Goal: Task Accomplishment & Management: Use online tool/utility

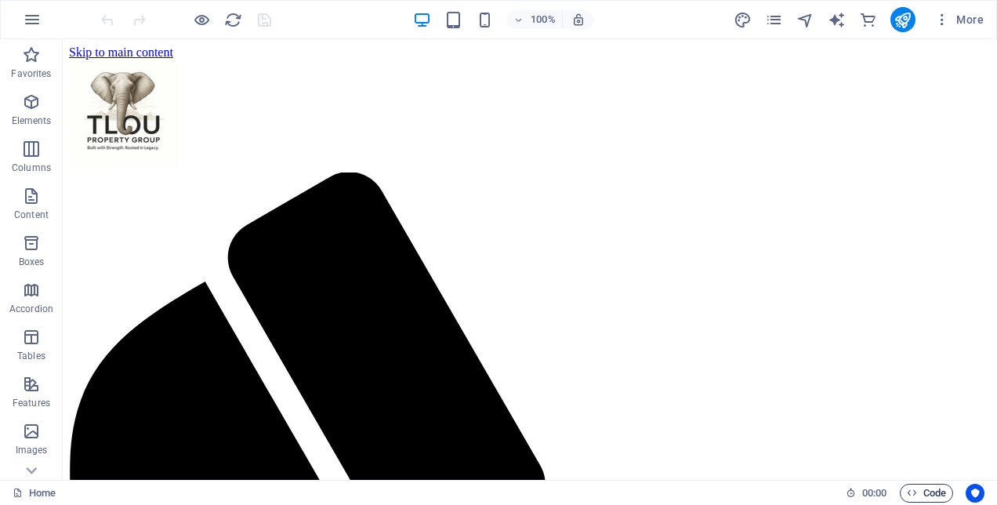
click at [936, 492] on span "Code" at bounding box center [926, 493] width 39 height 19
click at [932, 491] on span "Code" at bounding box center [926, 493] width 39 height 19
click at [917, 489] on span "Code" at bounding box center [926, 493] width 39 height 19
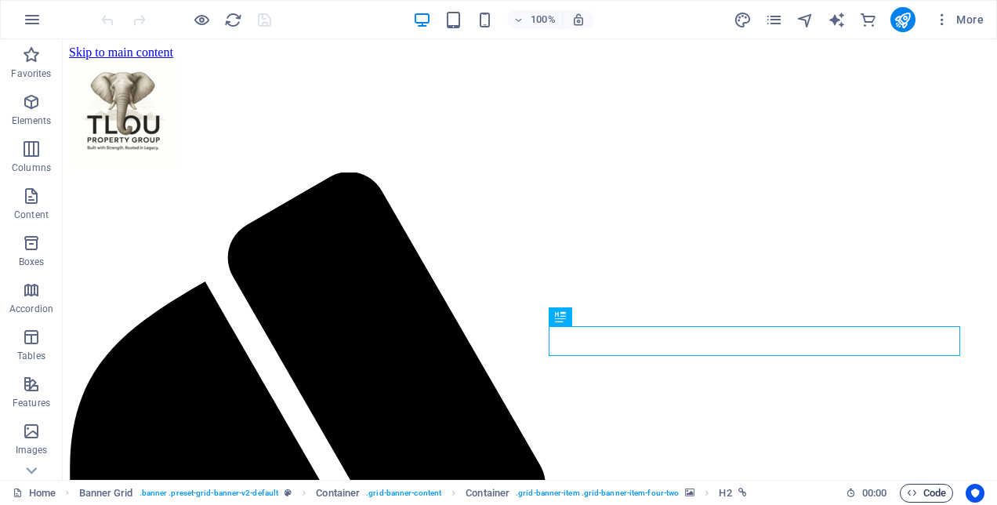
click at [924, 484] on span "Code" at bounding box center [926, 493] width 39 height 19
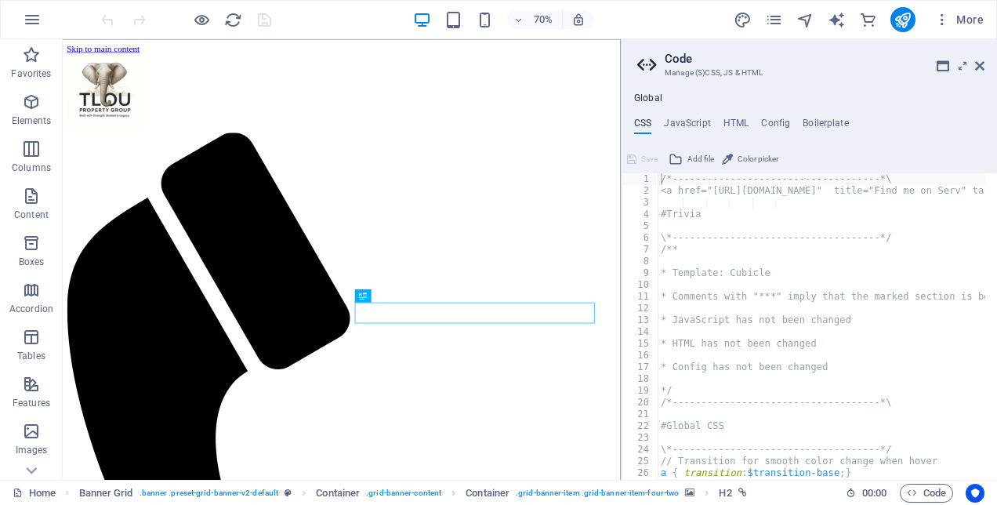
click at [743, 114] on div "Global CSS JavaScript HTML Config Boilerplate /*-------------------------------…" at bounding box center [809, 285] width 375 height 387
click at [738, 127] on h4 "HTML" at bounding box center [737, 126] width 26 height 17
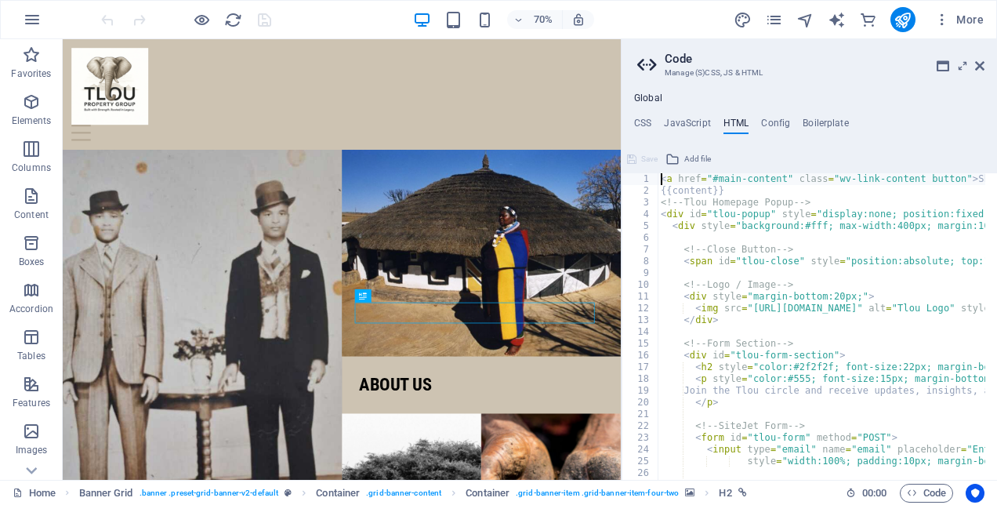
drag, startPoint x: 657, startPoint y: 199, endPoint x: 882, endPoint y: 404, distance: 304.1
click at [883, 410] on div "<a href="#main-content" class="wv-link-content button">Skip to main content</a>…" at bounding box center [809, 326] width 375 height 306
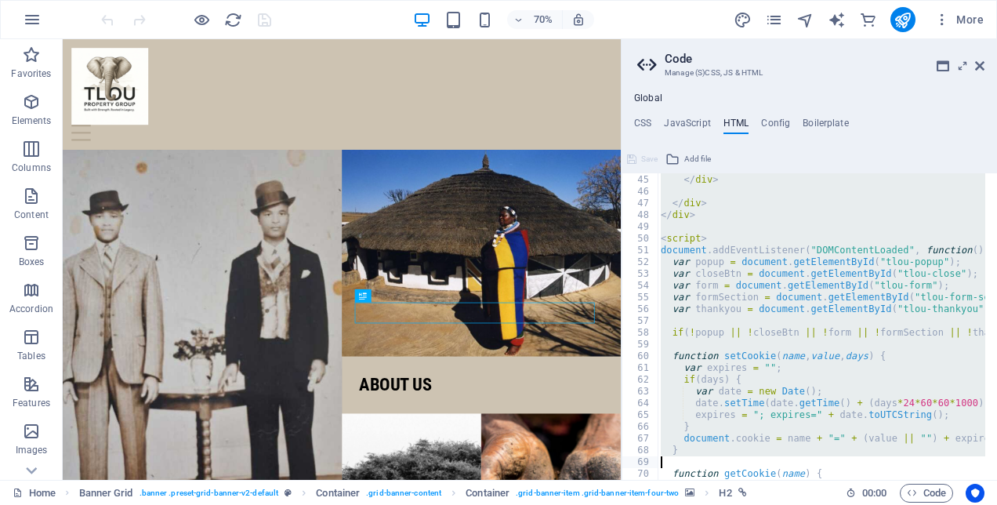
scroll to position [1069, 0]
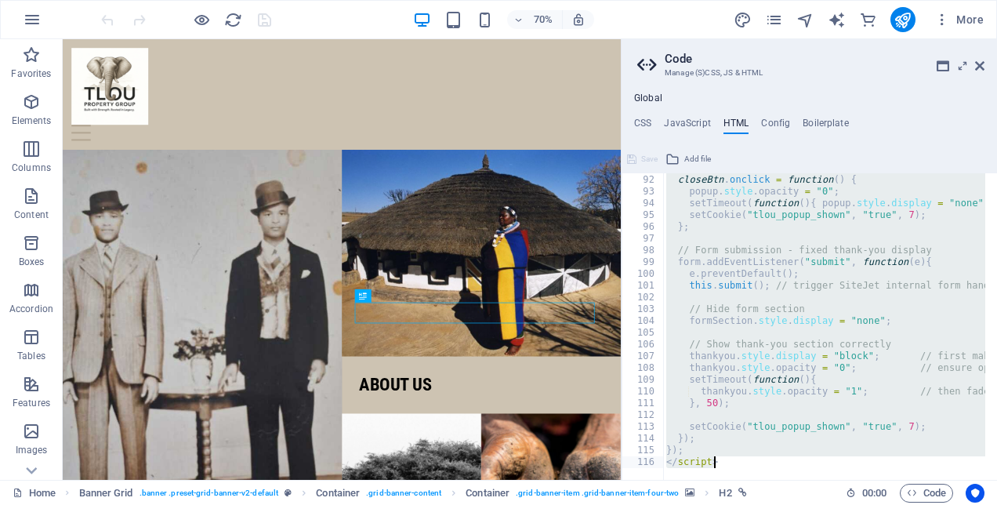
drag, startPoint x: 659, startPoint y: 203, endPoint x: 847, endPoint y: 511, distance: 360.6
click at [847, 504] on html "Tlou Property Group Home Favorites Elements Columns Content Boxes Accordion Tab…" at bounding box center [498, 252] width 997 height 505
type textarea "}); </script>"
paste textarea
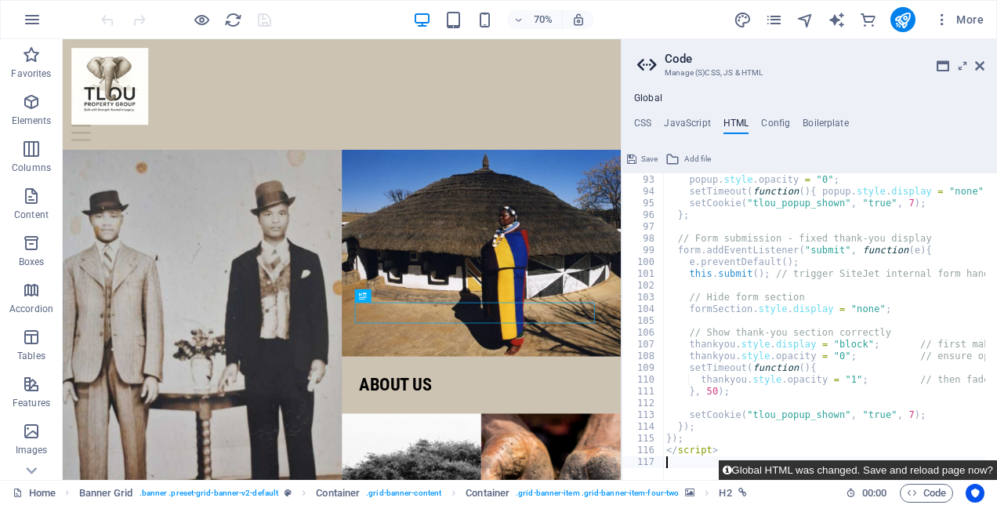
click at [946, 466] on button "Global HTML was changed. Save and reload page now?" at bounding box center [858, 470] width 278 height 20
